Goal: Task Accomplishment & Management: Use online tool/utility

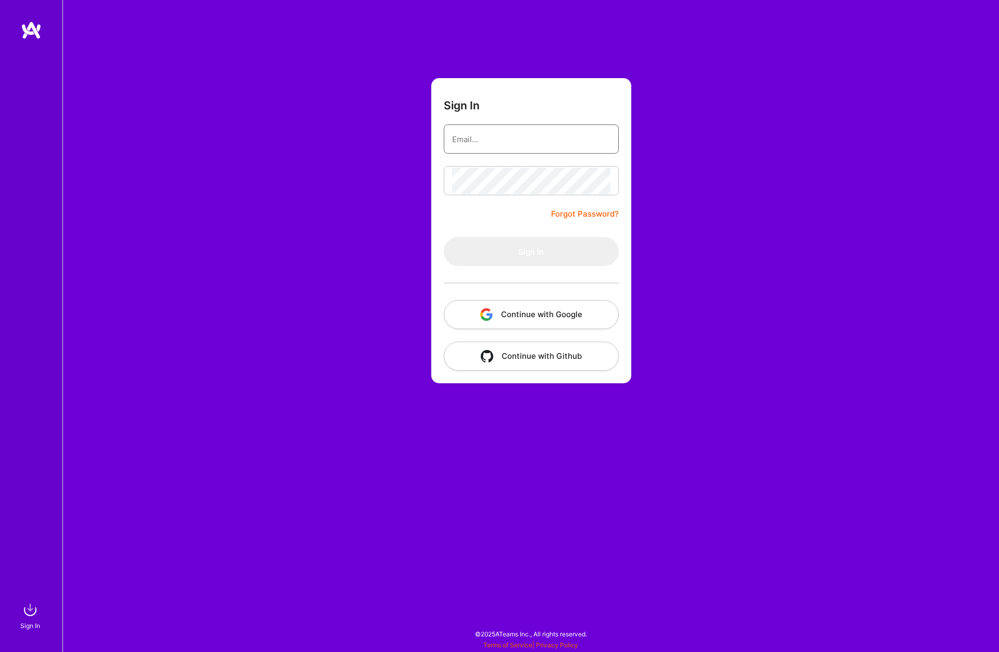
type input "[PERSON_NAME][EMAIL_ADDRESS][DOMAIN_NAME]"
click at [543, 253] on button "Sign In" at bounding box center [531, 251] width 175 height 29
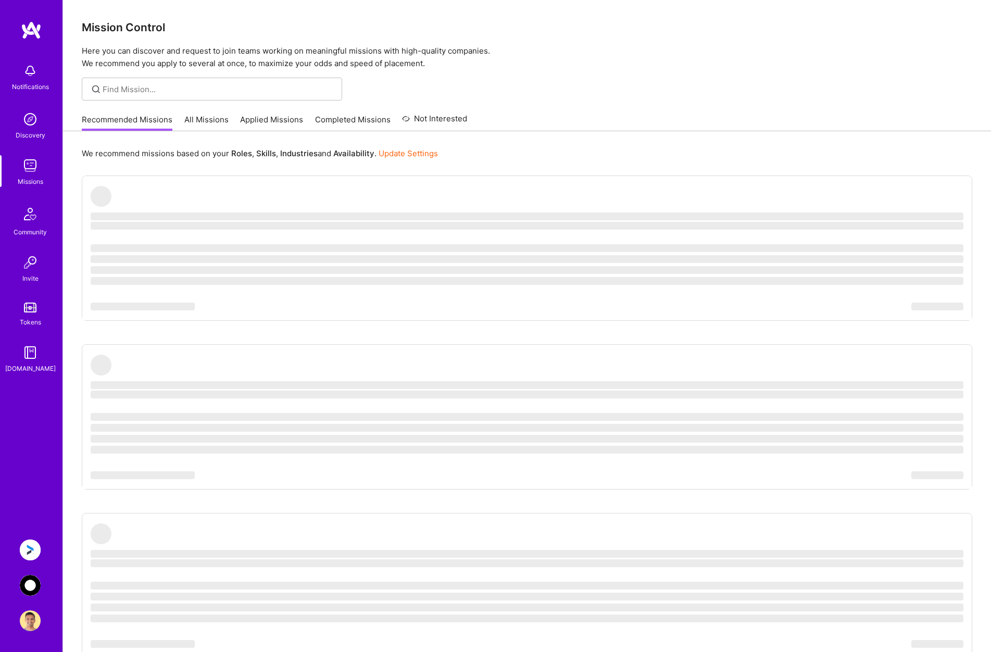
click at [30, 551] on img at bounding box center [30, 550] width 21 height 21
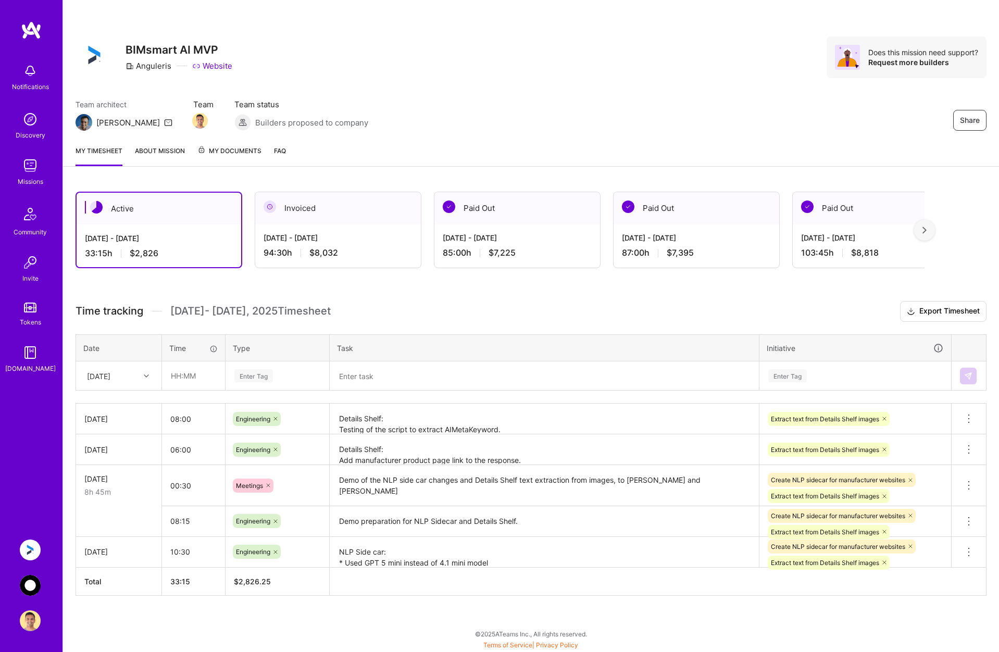
click at [30, 580] on img at bounding box center [30, 585] width 21 height 21
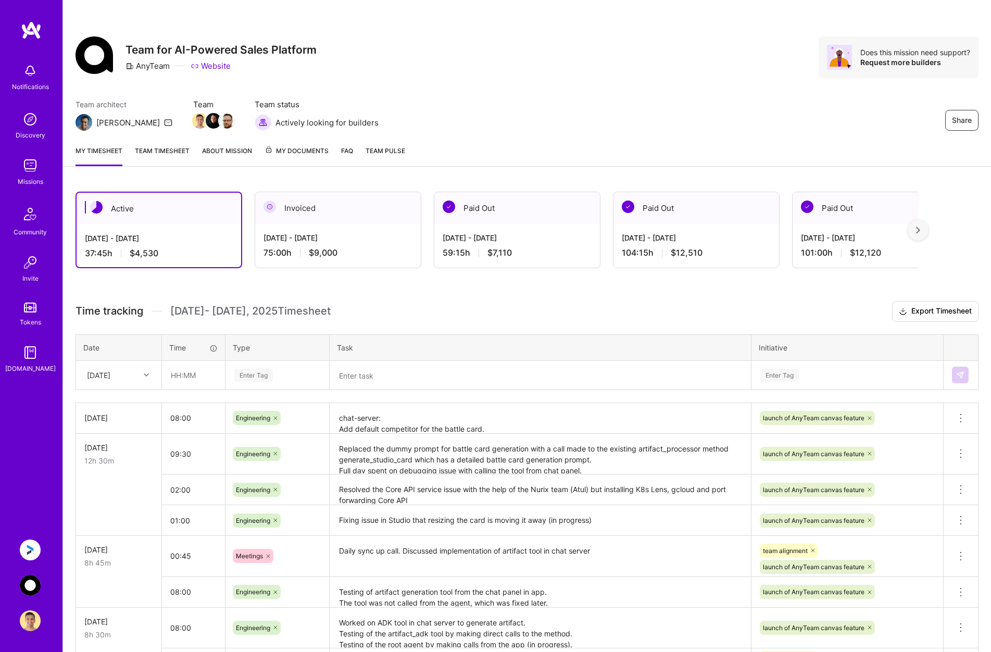
click at [136, 376] on div "[DATE]" at bounding box center [111, 375] width 58 height 17
